Goal: Task Accomplishment & Management: Manage account settings

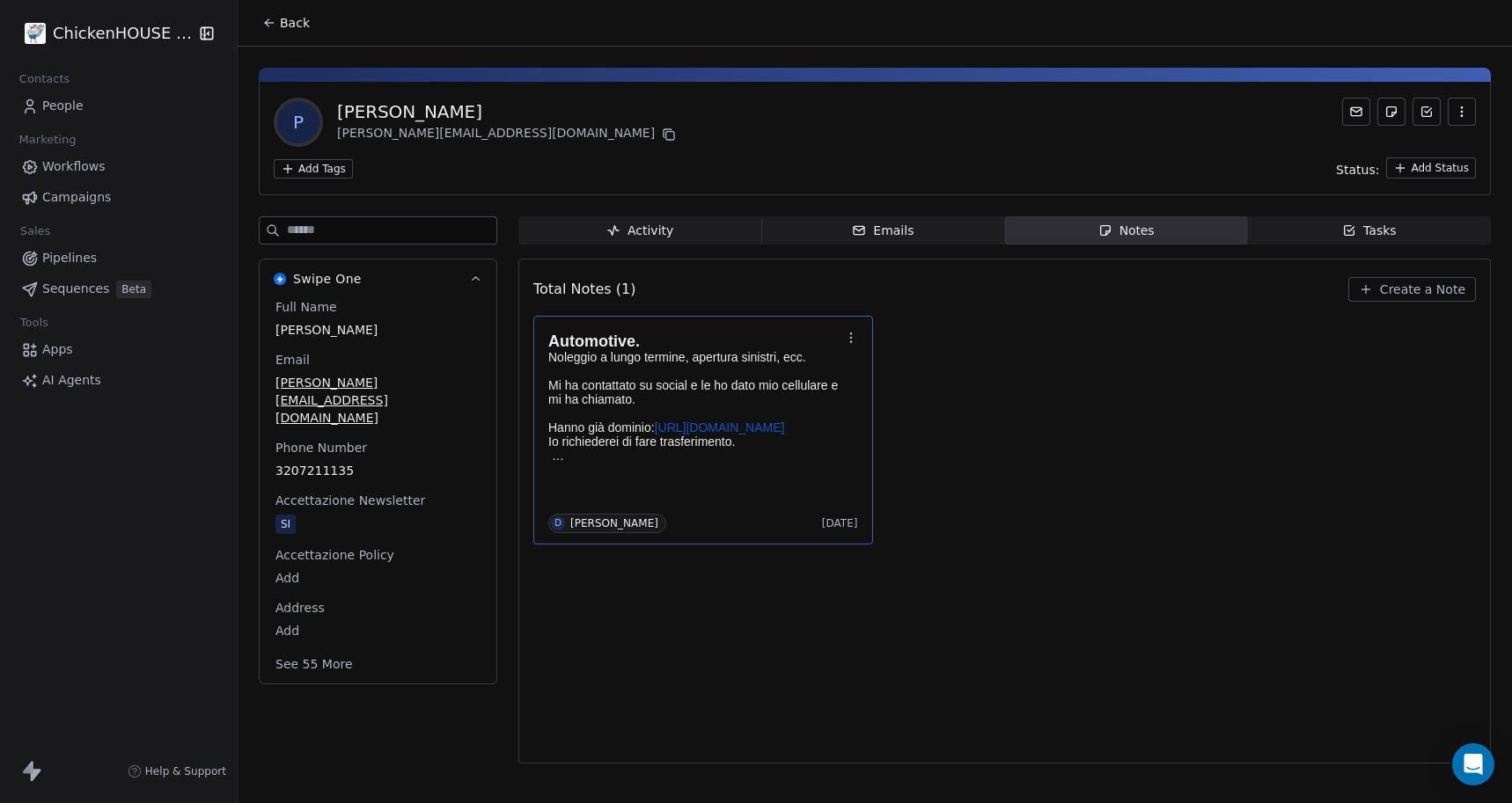
click at [628, 392] on p "Mi ha contattato su social e le ho dato mio cellulare e mi ha chiamato." at bounding box center [694, 392] width 292 height 28
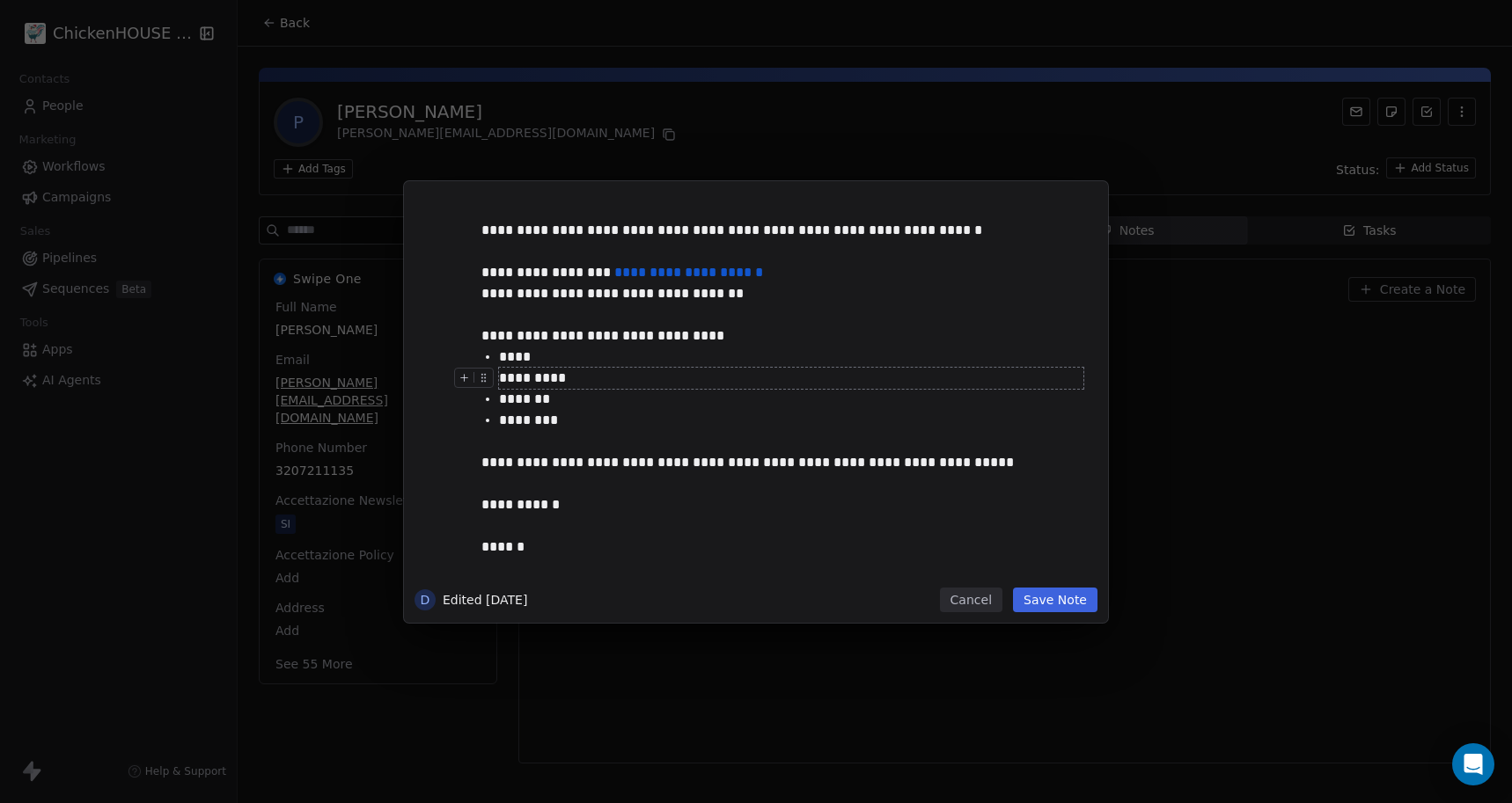
scroll to position [91, 0]
click at [571, 113] on div "**********" at bounding box center [756, 401] width 1512 height 803
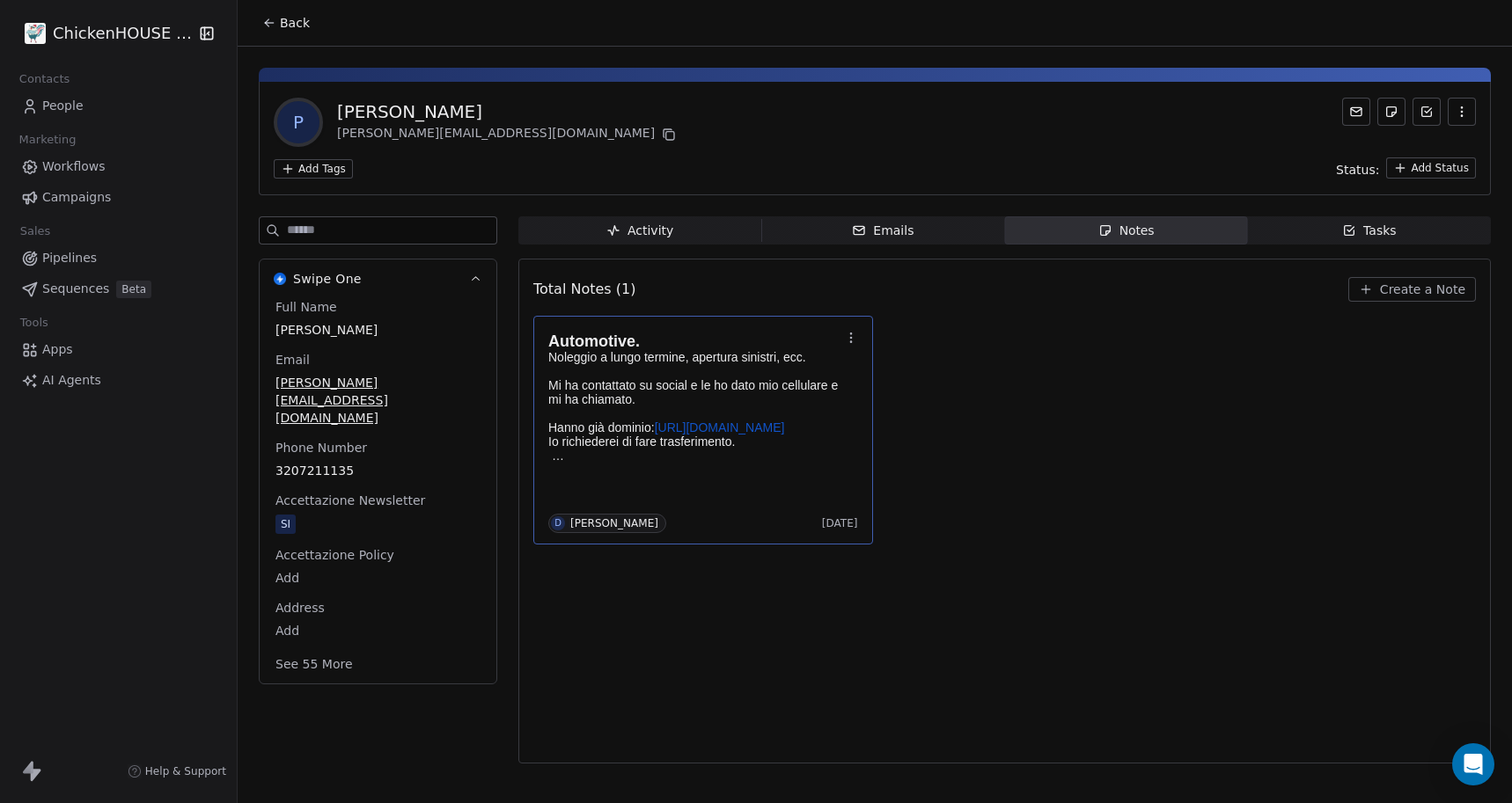
copy div "[PERSON_NAME]"
drag, startPoint x: 518, startPoint y: 113, endPoint x: 345, endPoint y: 94, distance: 174.0
click at [345, 94] on div "P [PERSON_NAME] Parrinello [EMAIL_ADDRESS][DOMAIN_NAME] Add Tags Status: Add St…" at bounding box center [874, 139] width 1232 height 114
click at [676, 424] on link "[URL][DOMAIN_NAME]" at bounding box center [719, 427] width 130 height 14
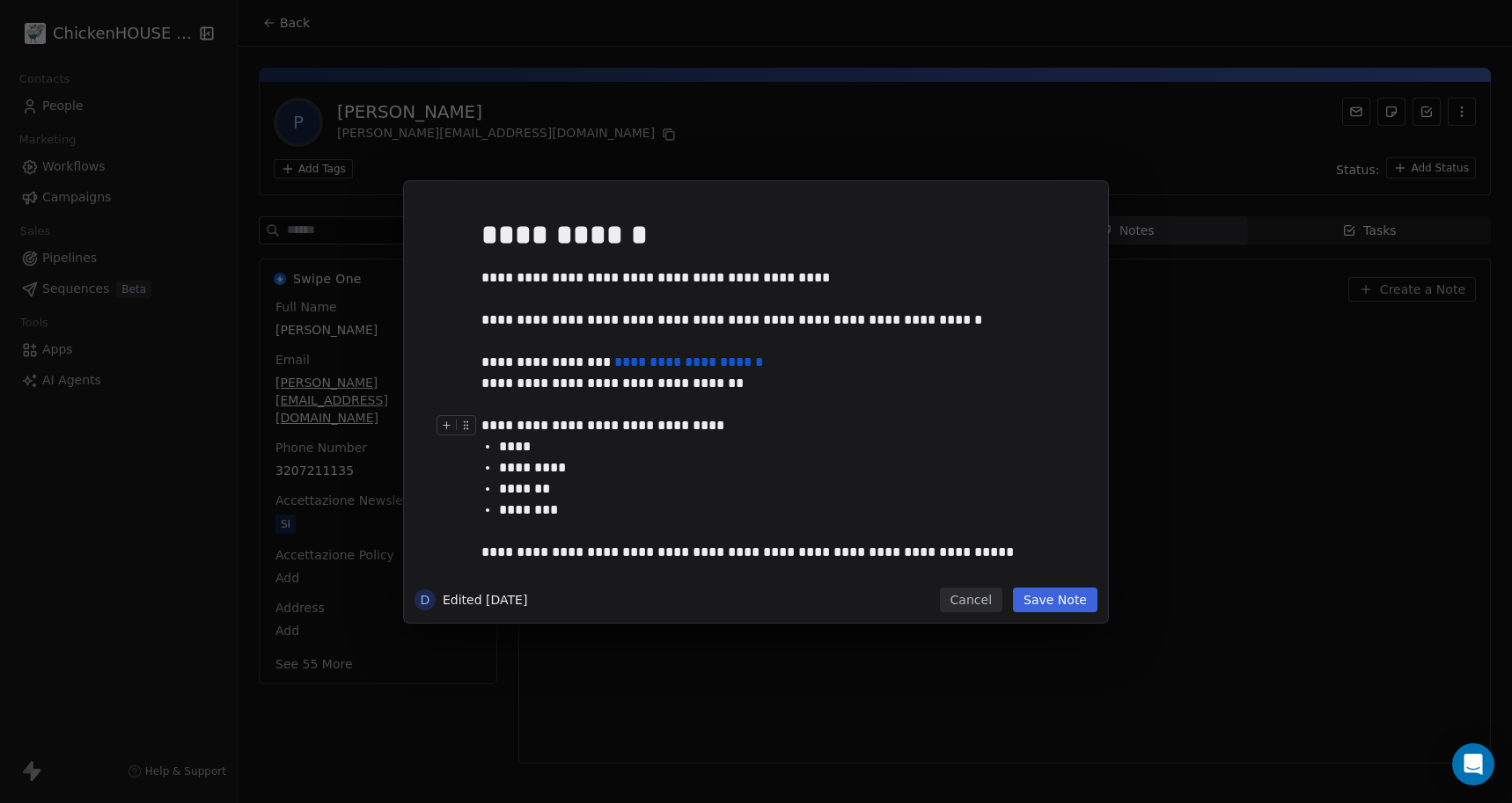
scroll to position [91, 0]
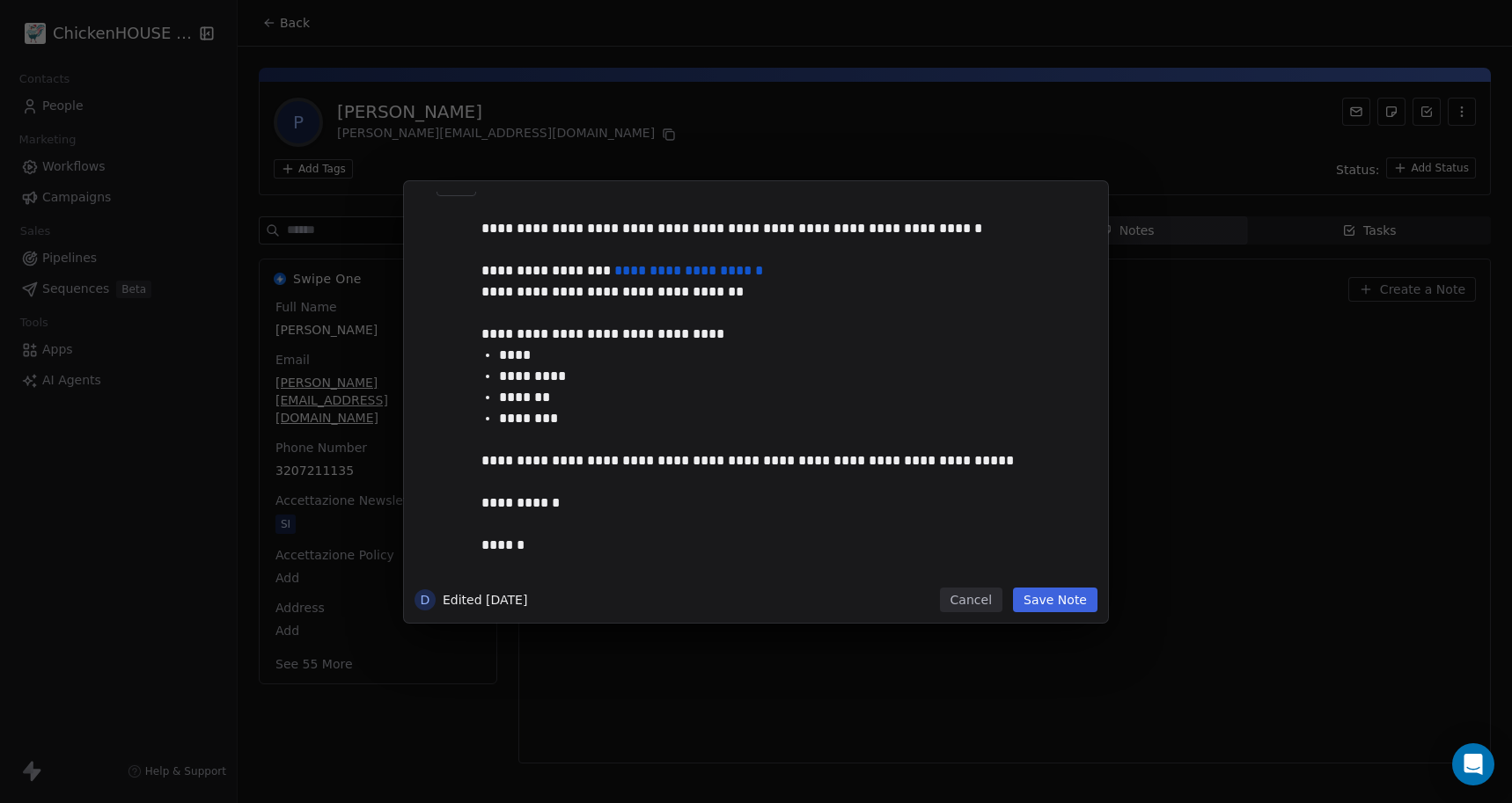
click at [518, 142] on div "**********" at bounding box center [756, 401] width 1512 height 803
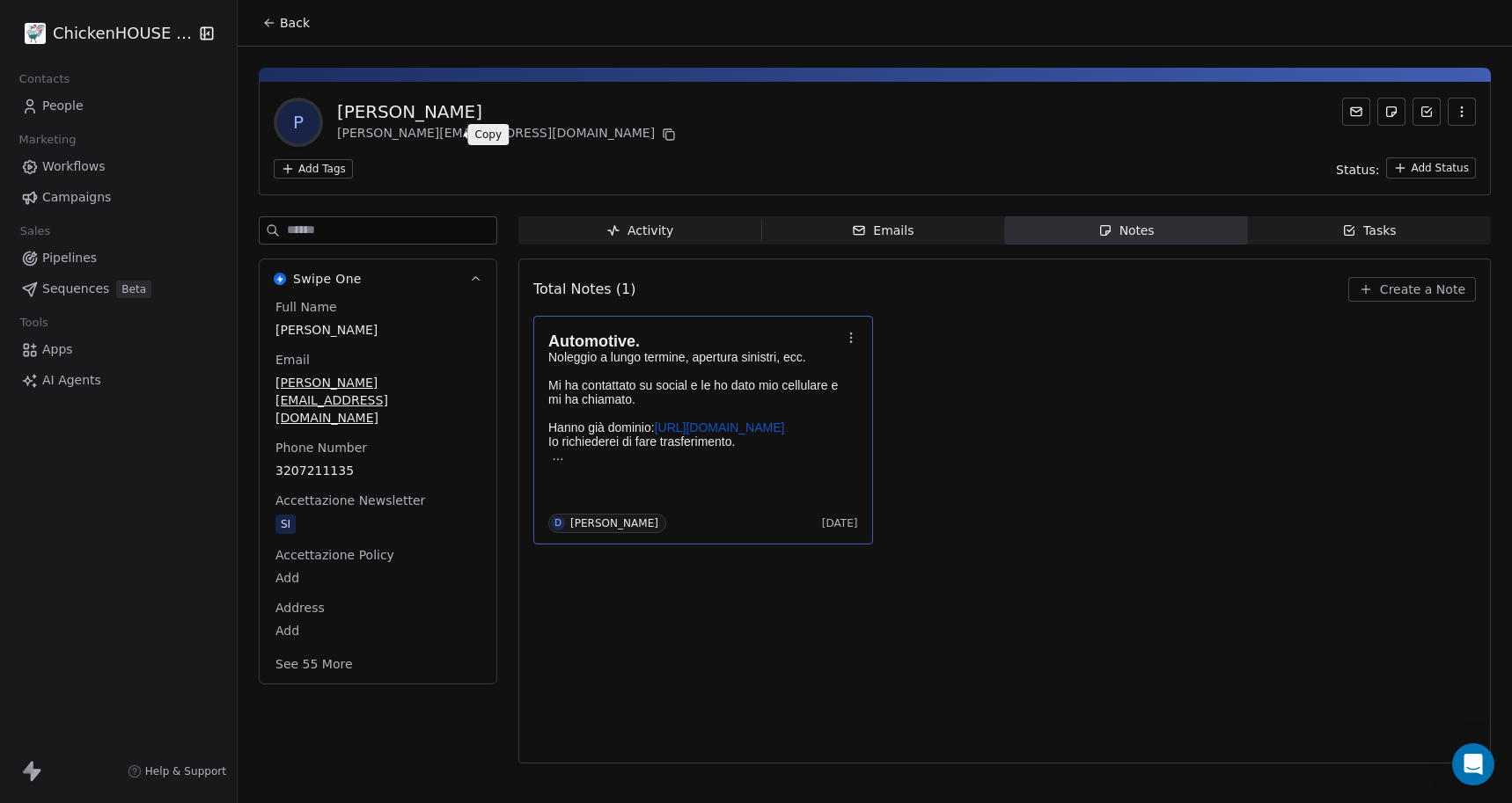
click at [662, 132] on icon at bounding box center [668, 134] width 14 height 14
click at [628, 381] on p "Mi ha contattato su social e le ho dato mio cellulare e mi ha chiamato." at bounding box center [694, 392] width 292 height 28
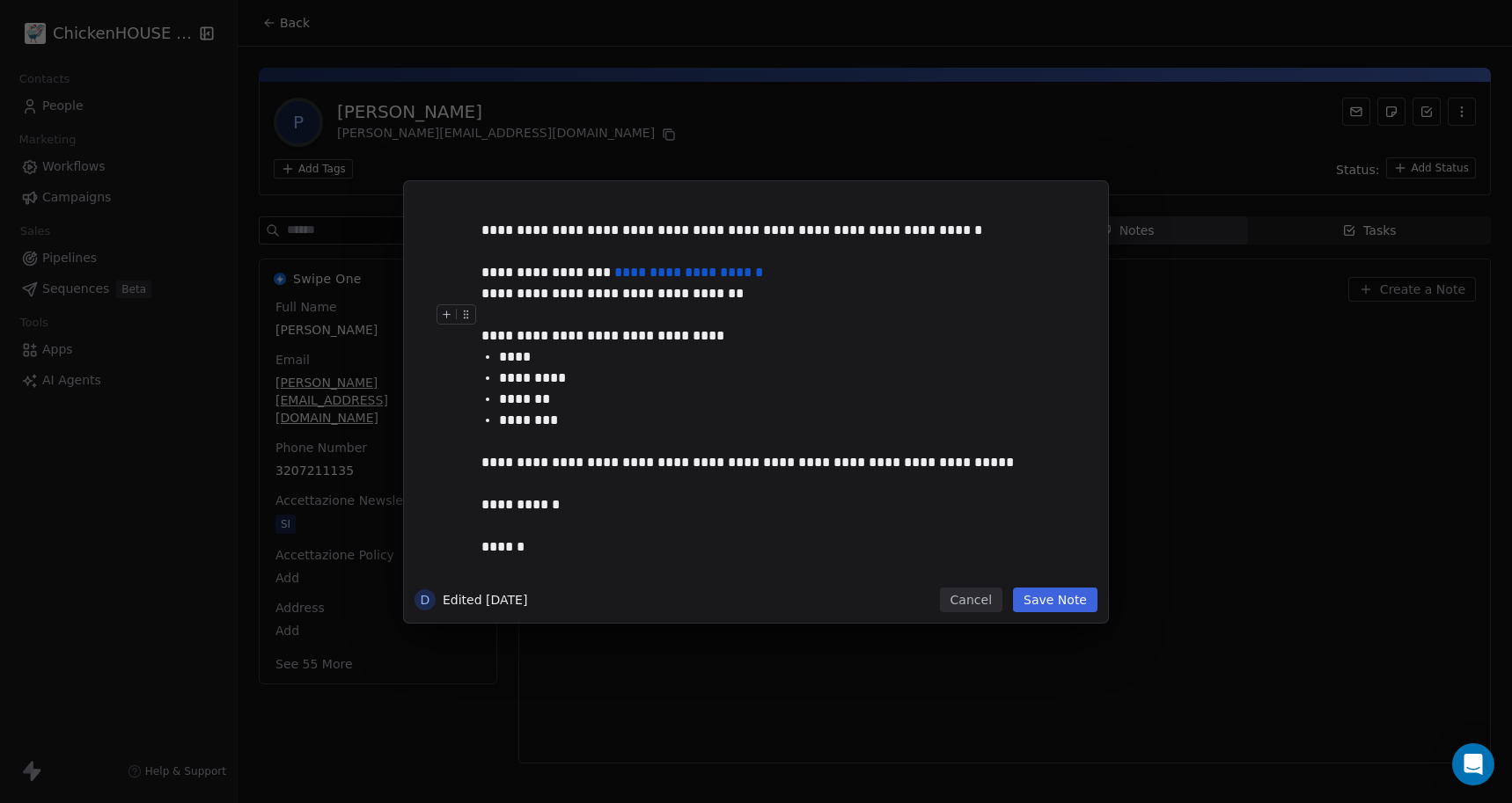
scroll to position [91, 0]
click at [942, 600] on div "D Edited [DATE] Cancel Save Note" at bounding box center [755, 600] width 683 height 25
click at [977, 591] on button "Cancel" at bounding box center [971, 600] width 63 height 25
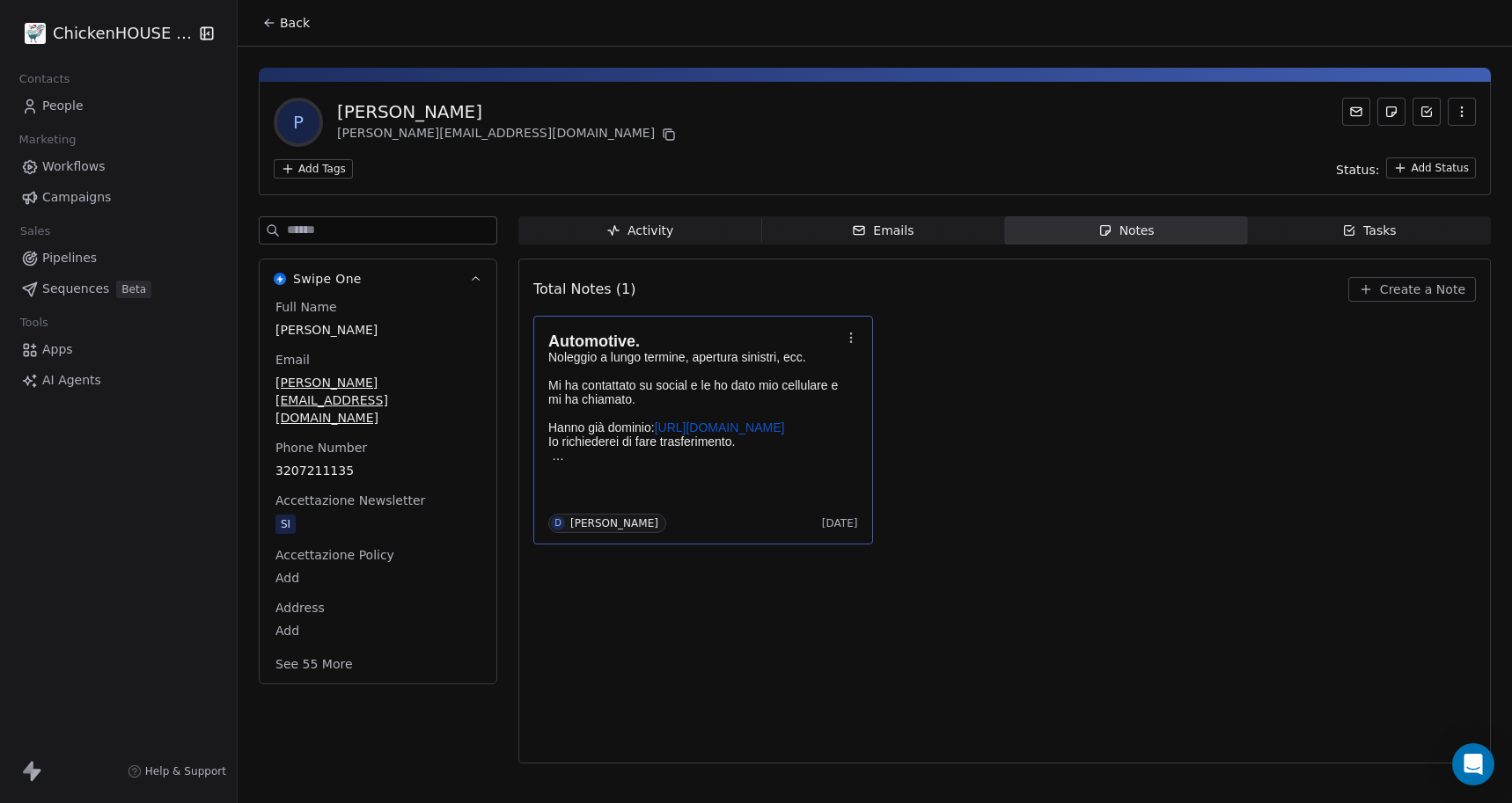
click at [1355, 225] on icon "button" at bounding box center [1348, 230] width 14 height 14
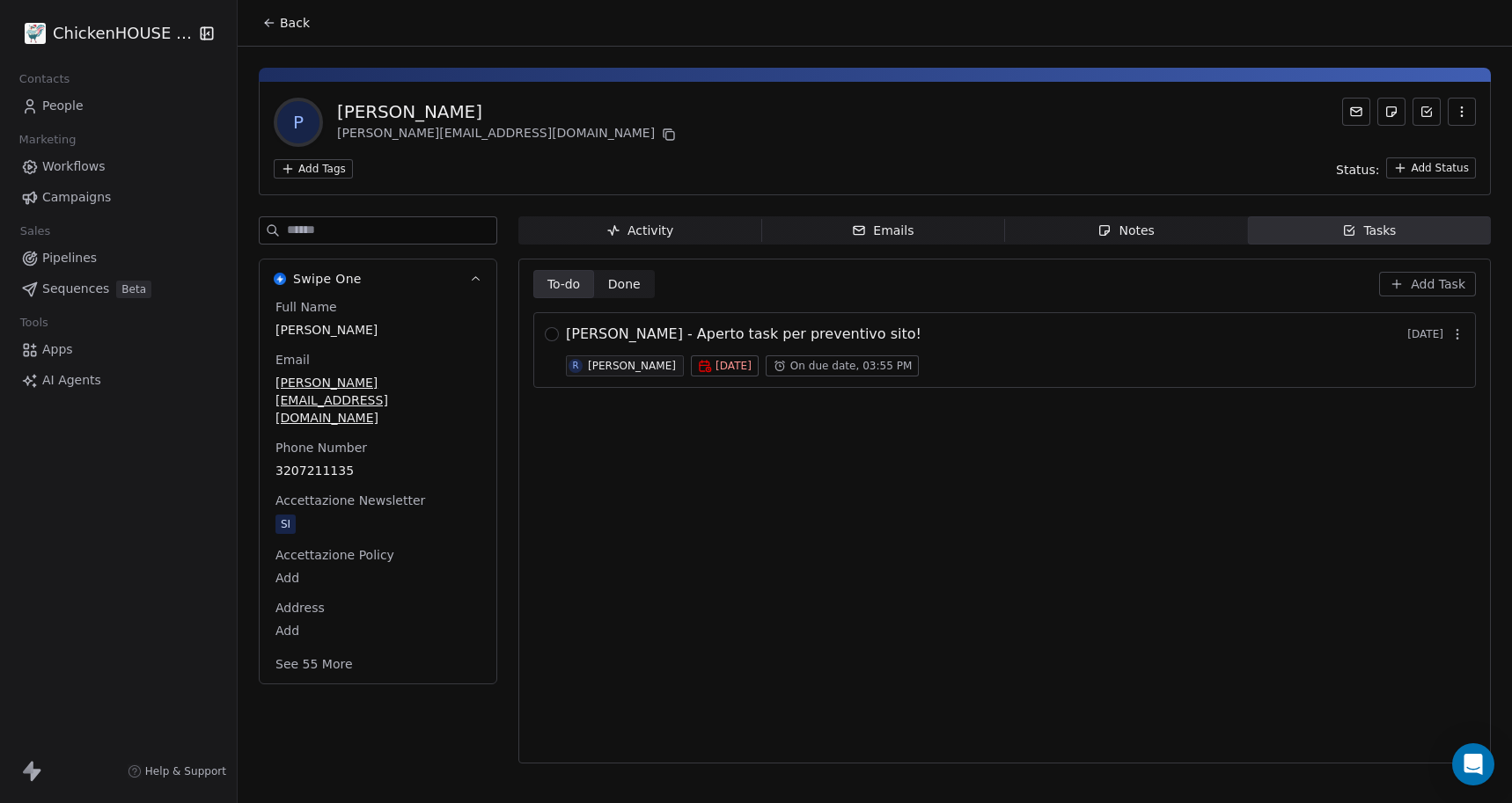
click at [616, 371] on div "[PERSON_NAME]" at bounding box center [631, 365] width 88 height 12
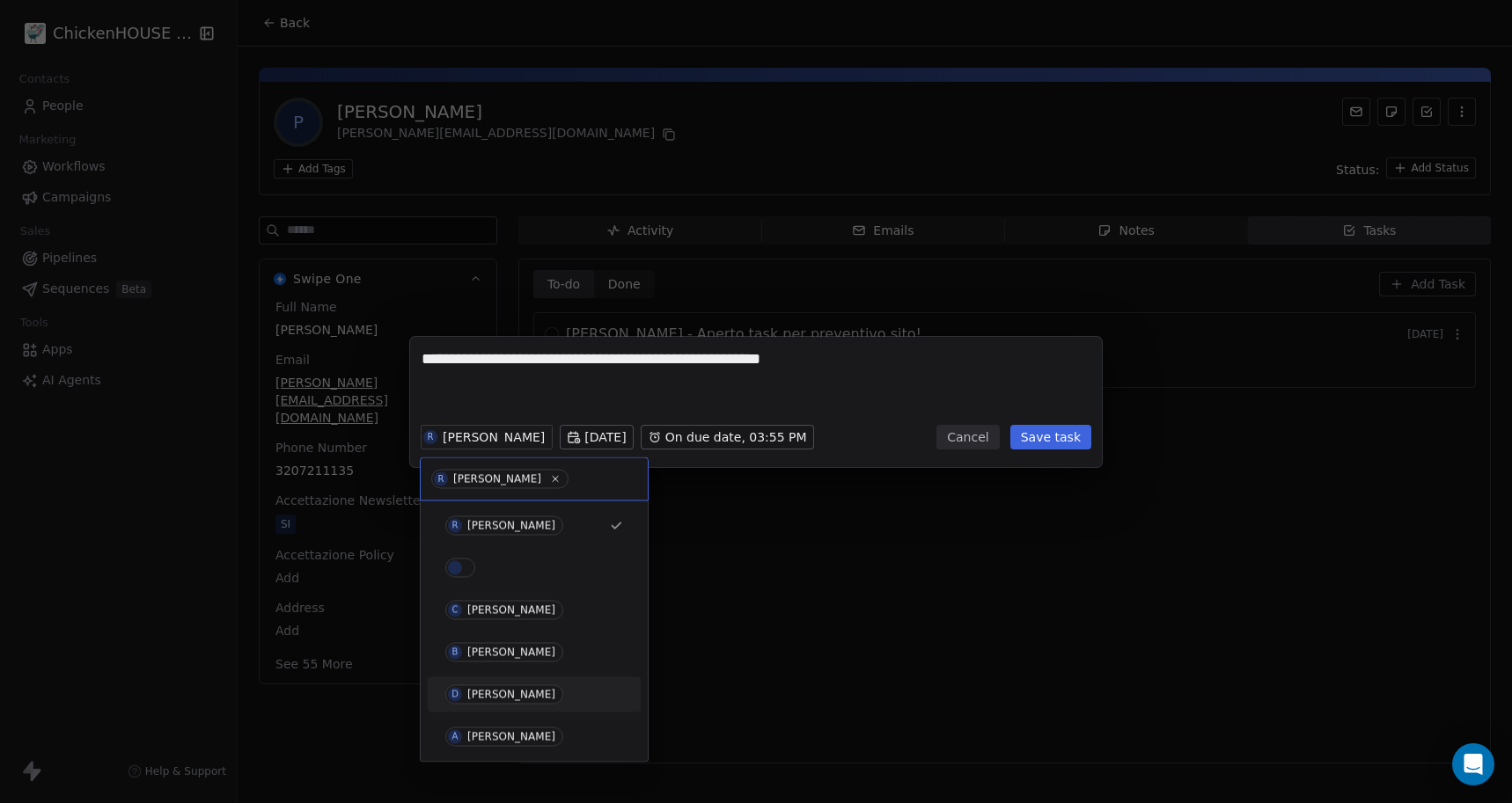
click at [476, 692] on div "[PERSON_NAME]" at bounding box center [511, 694] width 88 height 12
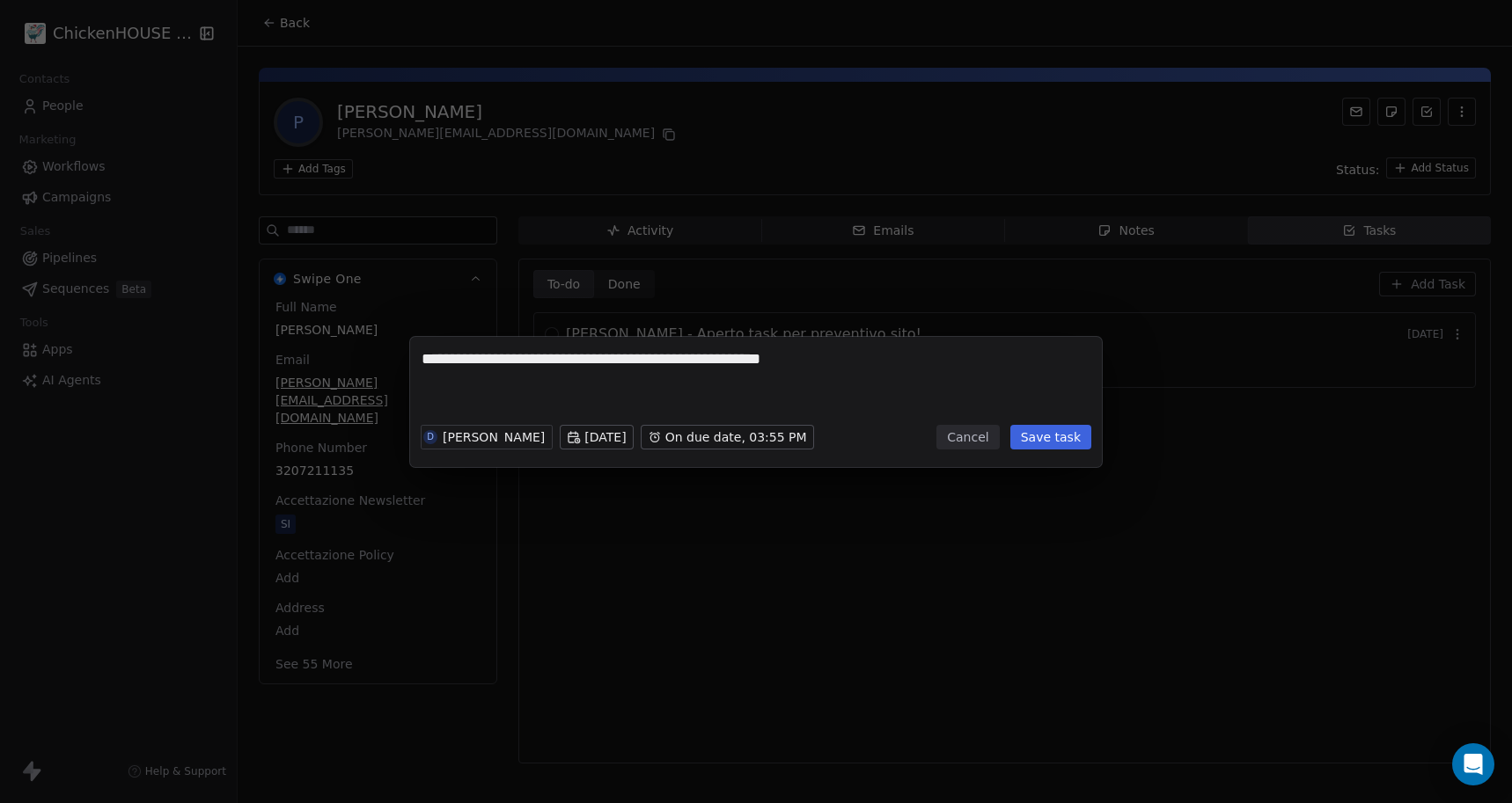
click at [1037, 431] on button "Save task" at bounding box center [1051, 437] width 81 height 25
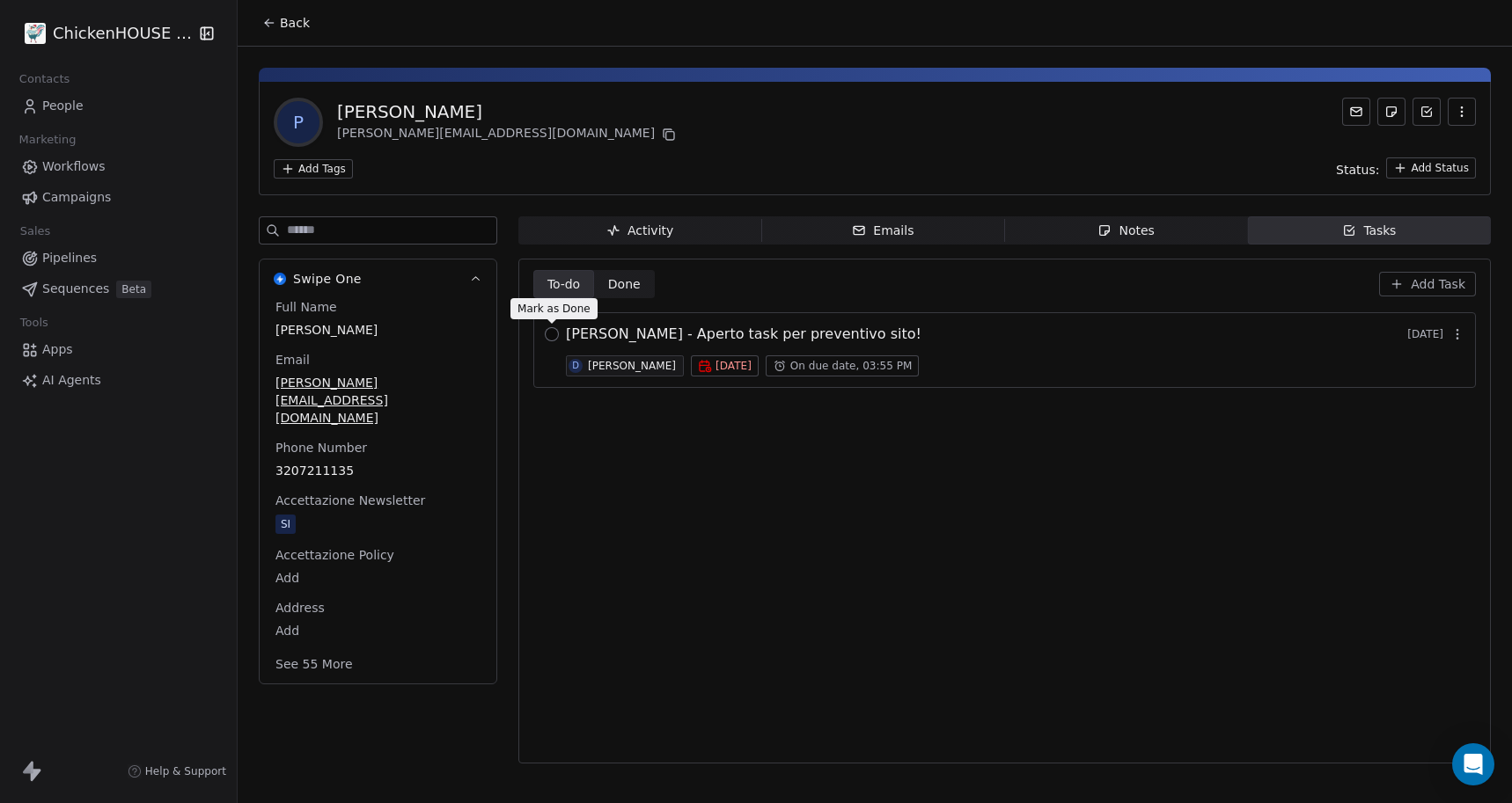
click at [554, 339] on button "button" at bounding box center [551, 334] width 14 height 14
click at [293, 26] on span "Back" at bounding box center [295, 22] width 30 height 18
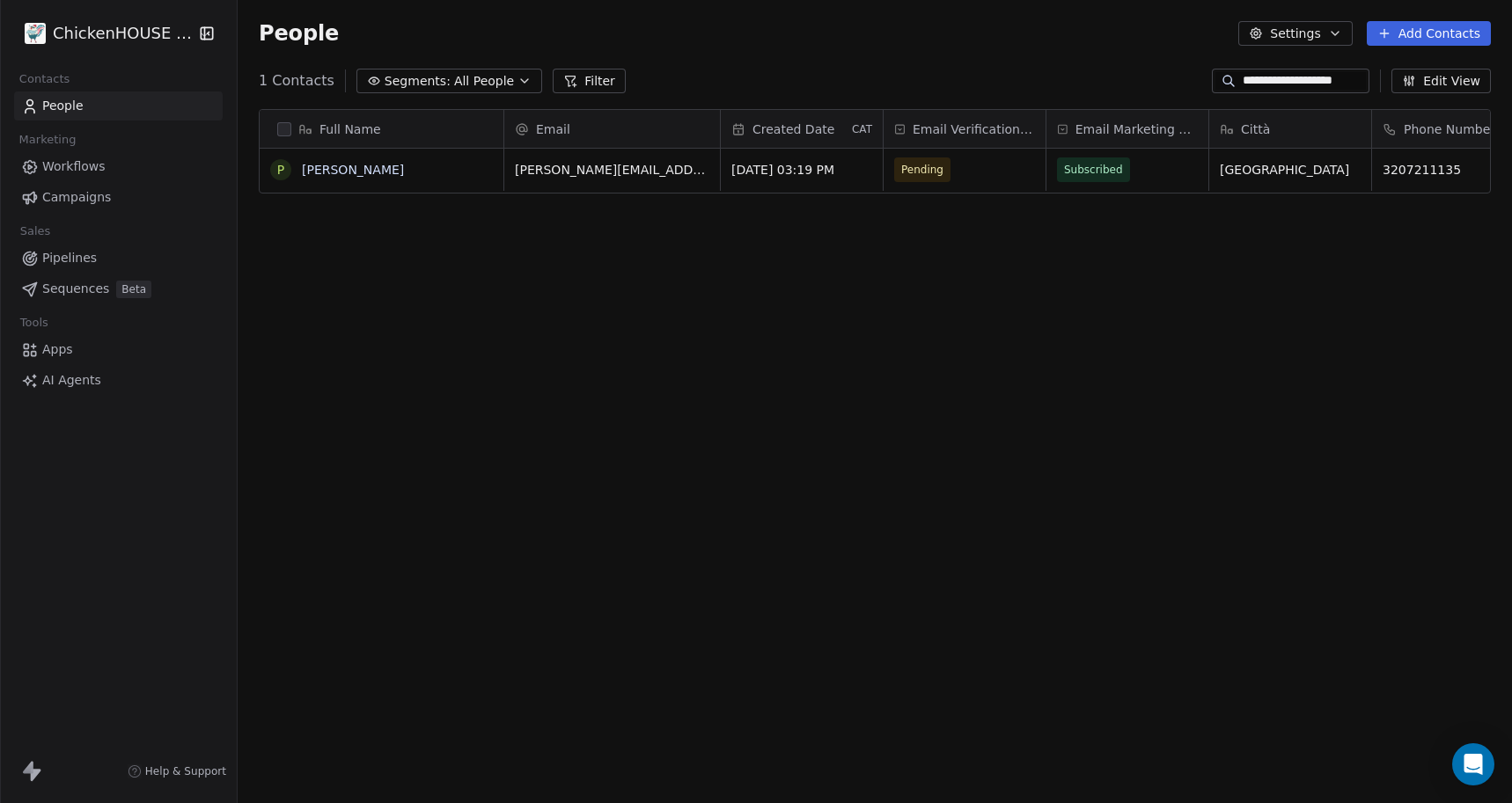
scroll to position [707, 1274]
click at [1363, 84] on input "**********" at bounding box center [1303, 80] width 123 height 18
type input "*"
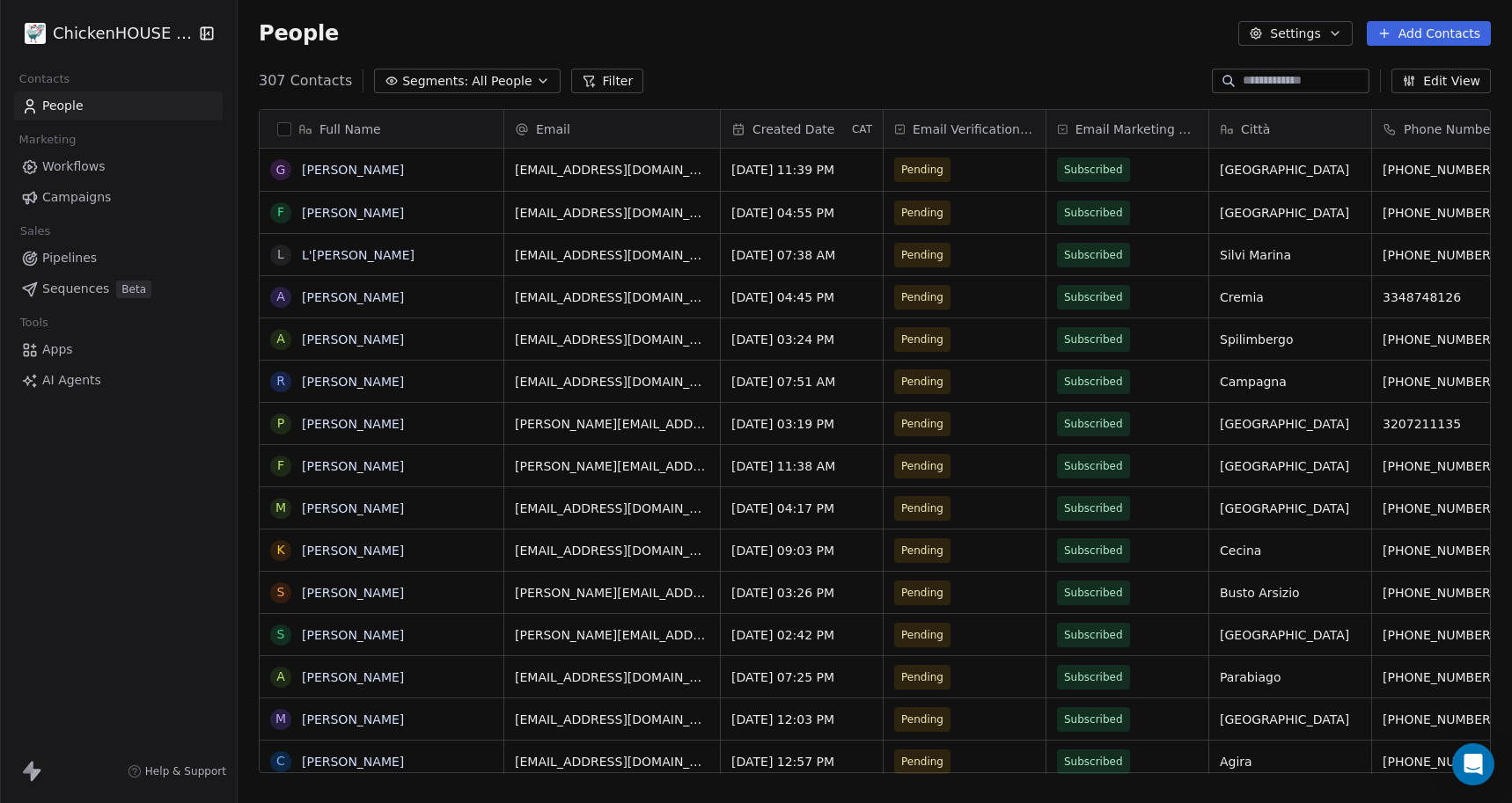
paste input "**********"
type input "**********"
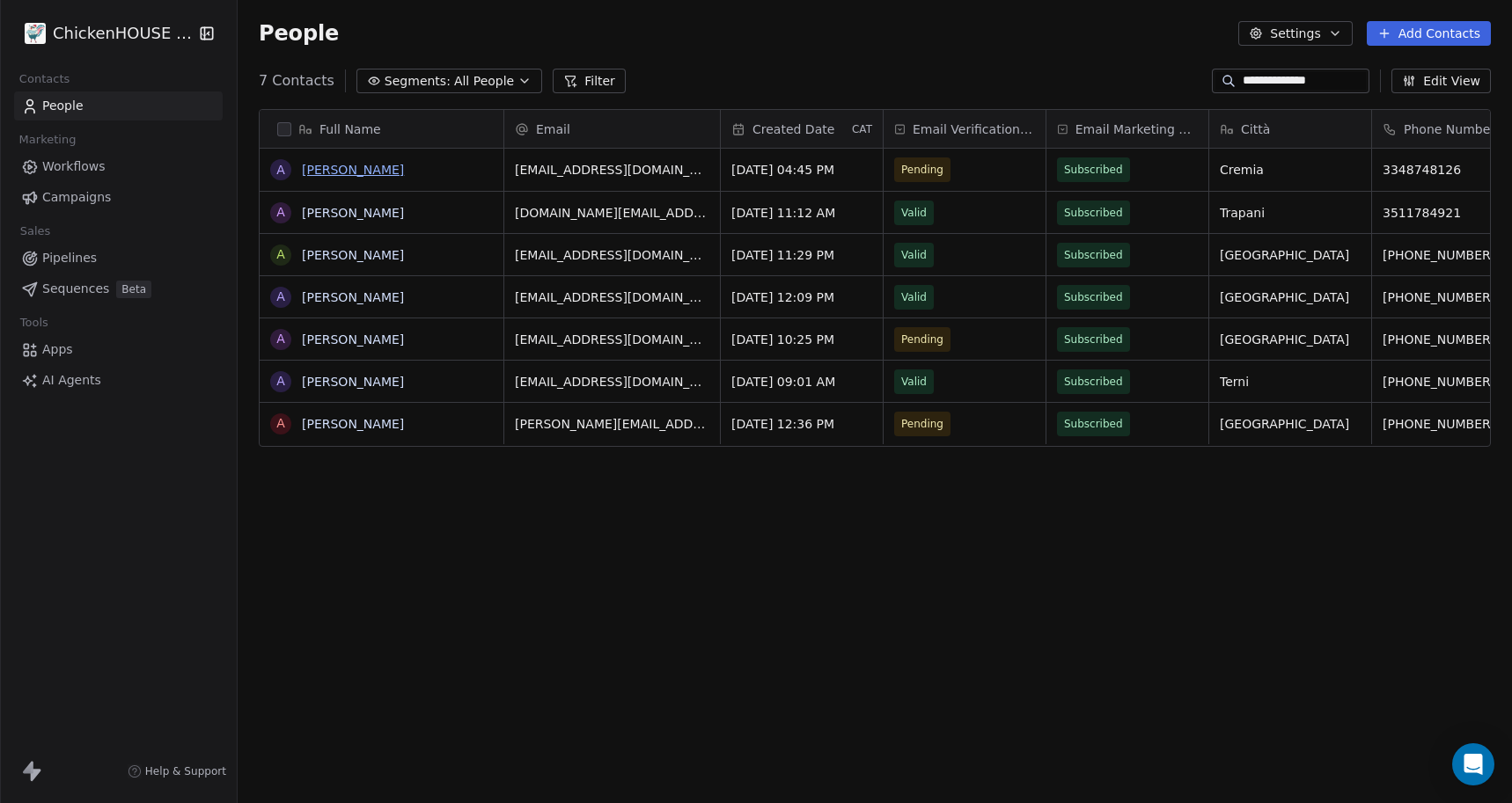
click at [385, 173] on link "[PERSON_NAME]" at bounding box center [353, 169] width 102 height 14
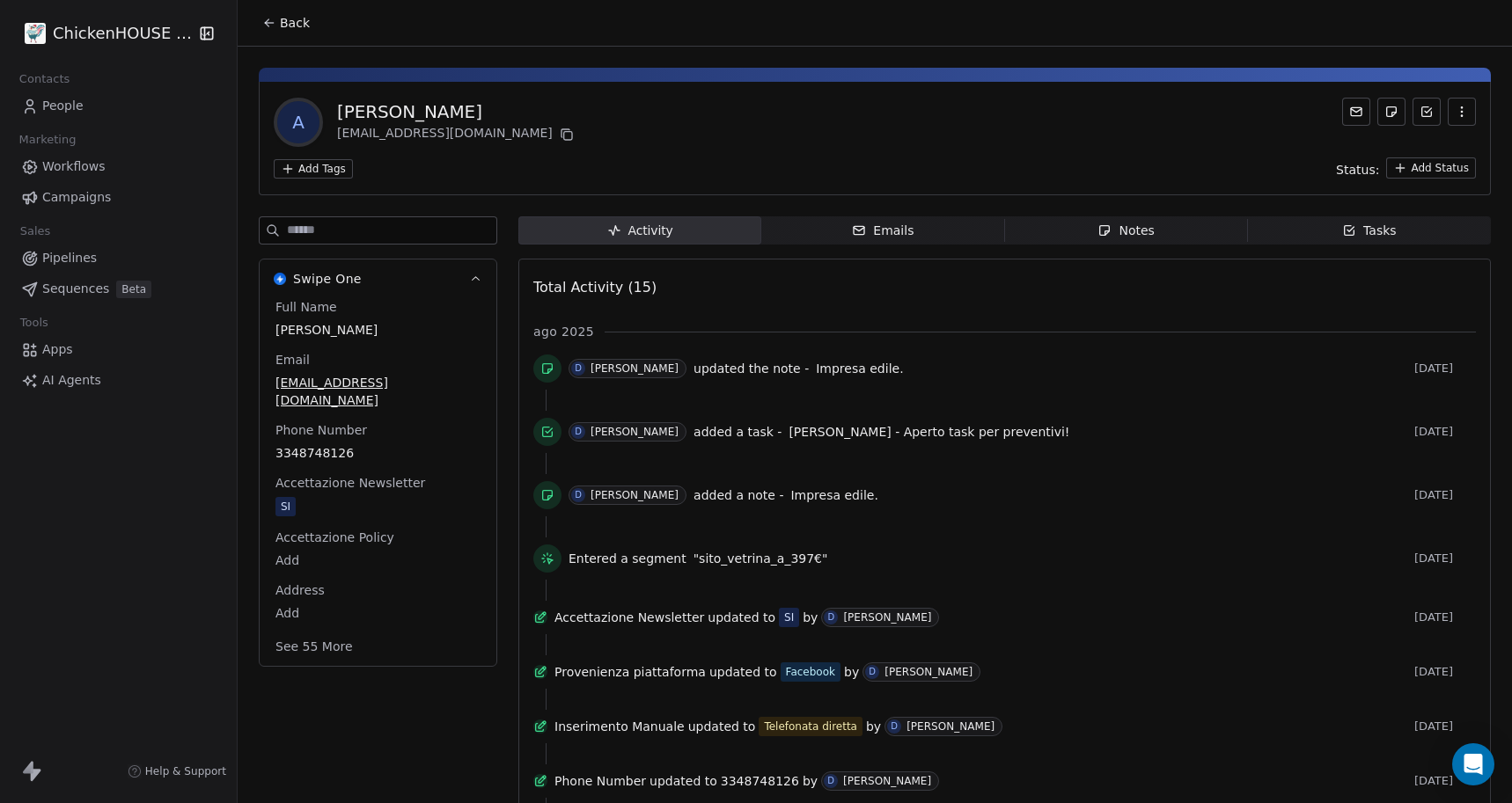
click at [1134, 227] on div "Notes" at bounding box center [1125, 231] width 56 height 18
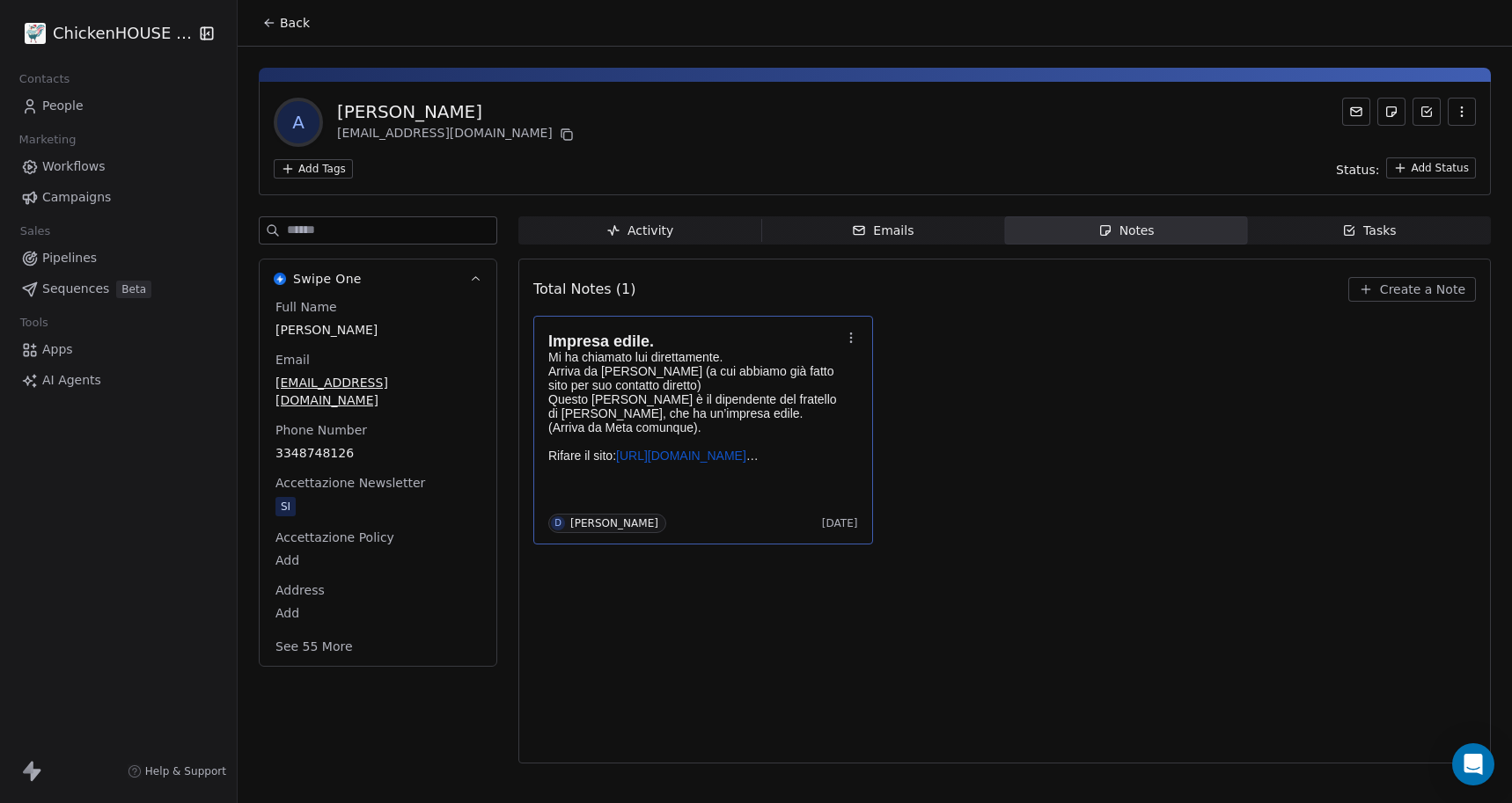
click at [658, 392] on p "Mi ha chiamato lui direttamente. Arriva da [PERSON_NAME] (a cui abbiamo già fat…" at bounding box center [694, 392] width 292 height 84
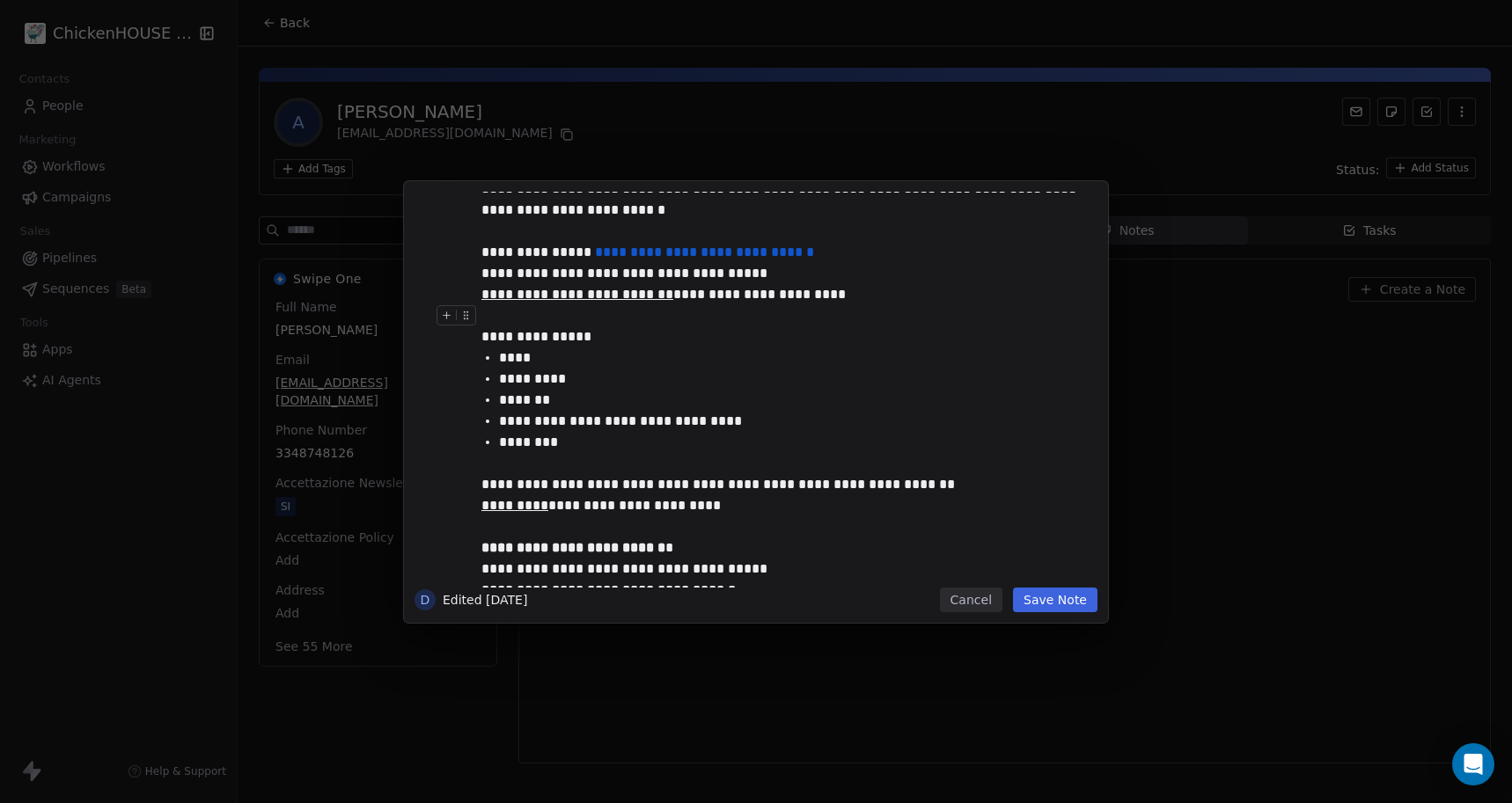
scroll to position [133, 0]
